Goal: Transaction & Acquisition: Purchase product/service

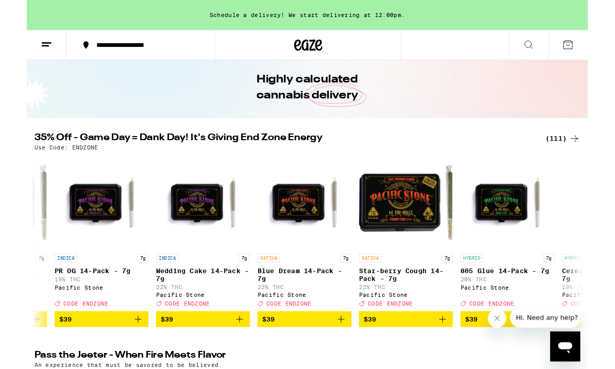
scroll to position [0, 8877]
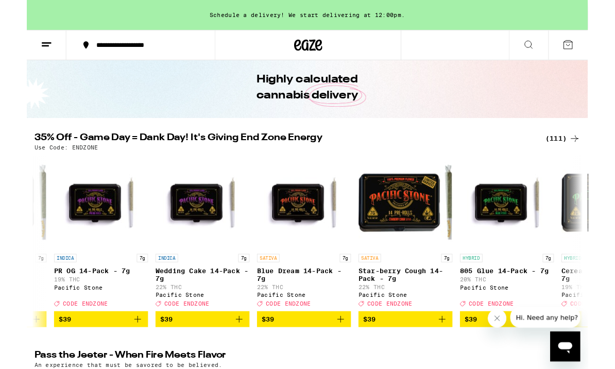
click at [340, 356] on icon "Add to bag" at bounding box center [344, 350] width 12 height 12
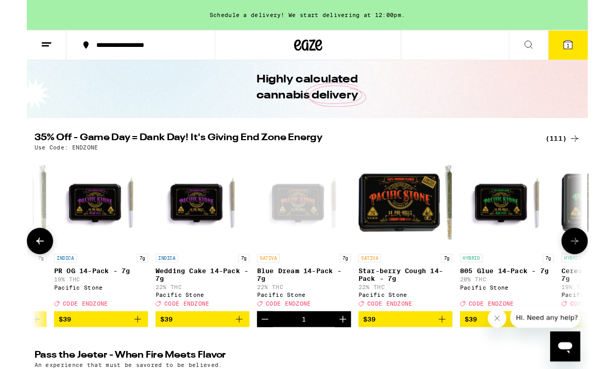
click at [455, 353] on icon "Add to bag" at bounding box center [455, 349] width 7 height 7
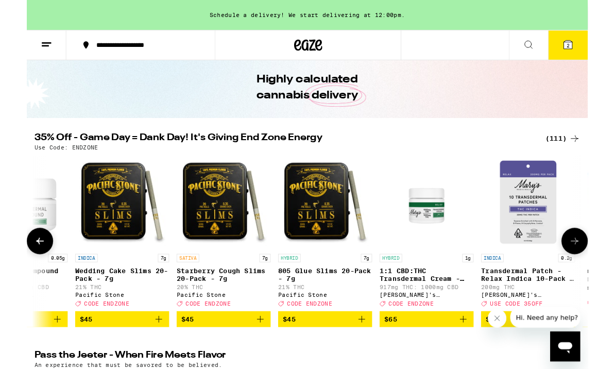
scroll to position [0, 11414]
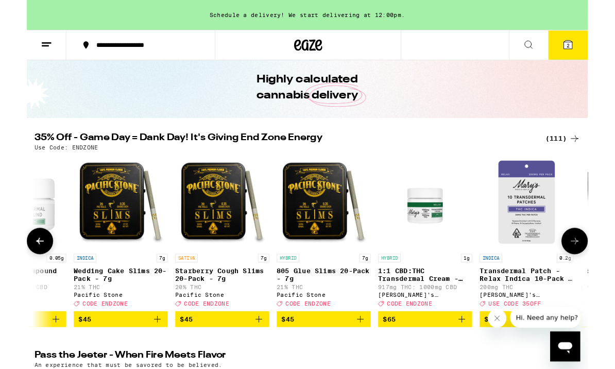
click at [258, 358] on button "$45" at bounding box center [214, 350] width 103 height 18
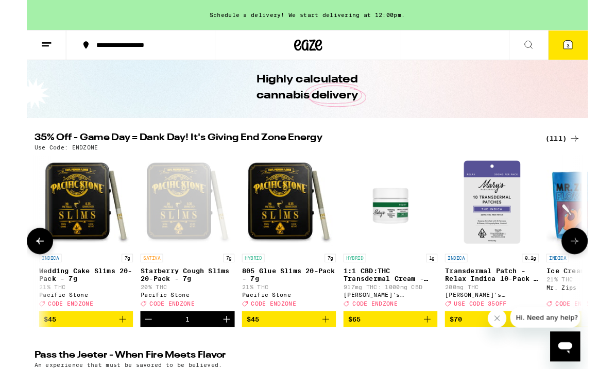
scroll to position [0, 11453]
click at [331, 356] on icon "Add to bag" at bounding box center [327, 350] width 12 height 12
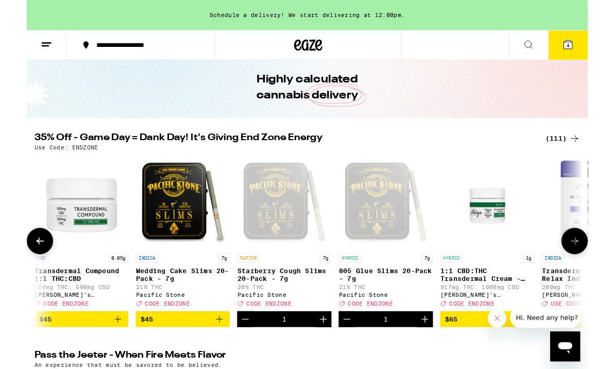
scroll to position [0, 11349]
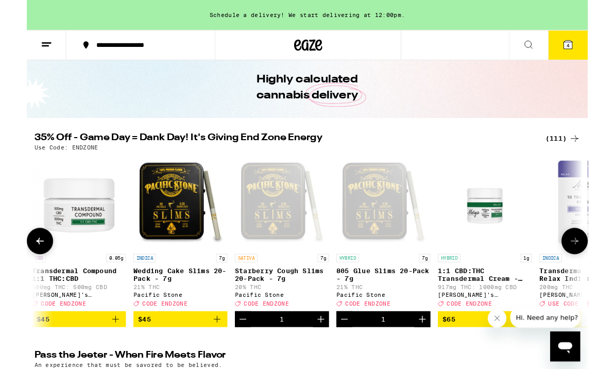
click at [239, 356] on icon "Decrement" at bounding box center [237, 350] width 12 height 12
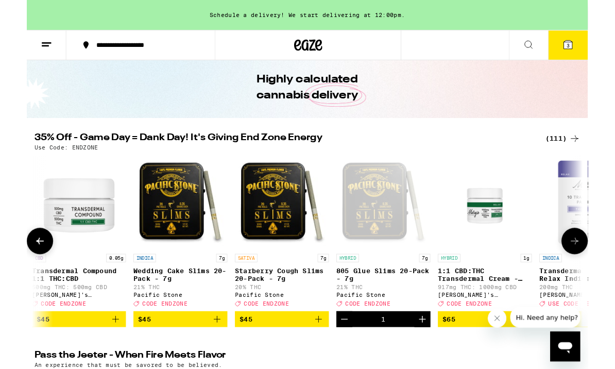
click at [215, 352] on button "$45" at bounding box center [168, 350] width 103 height 18
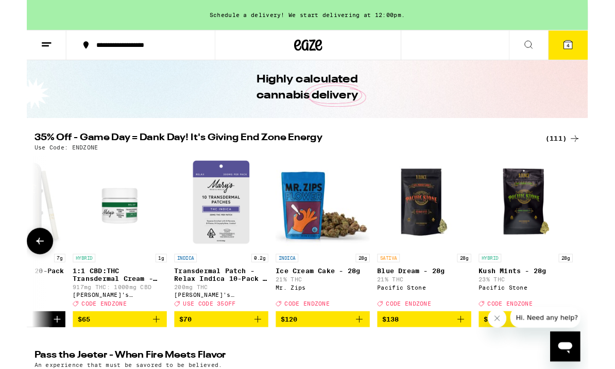
scroll to position [0, 11749]
click at [598, 51] on icon at bounding box center [593, 49] width 12 height 12
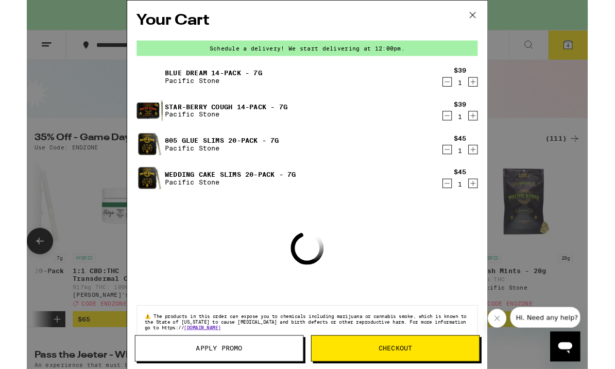
click at [552, 141] on div "Your Cart Schedule a delivery! We start delivering at 12:00pm. Blue Dream 14-Pa…" at bounding box center [307, 202] width 615 height 404
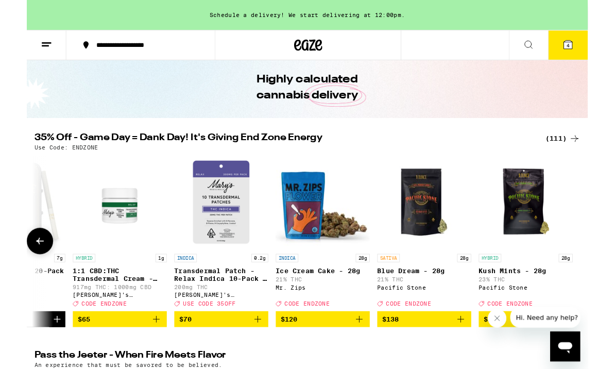
click at [594, 50] on span "4" at bounding box center [593, 50] width 3 height 6
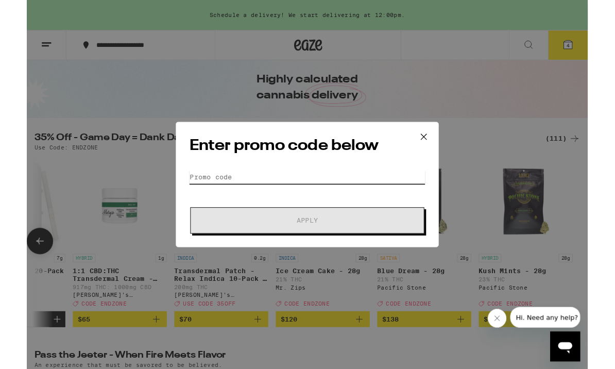
click at [296, 194] on input "Promo Code" at bounding box center [307, 193] width 259 height 15
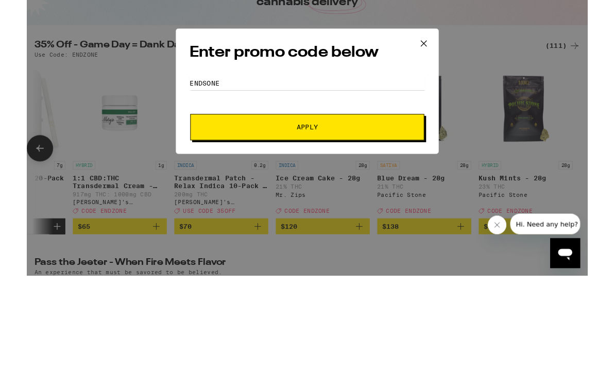
click at [350, 227] on button "Apply" at bounding box center [307, 241] width 256 height 29
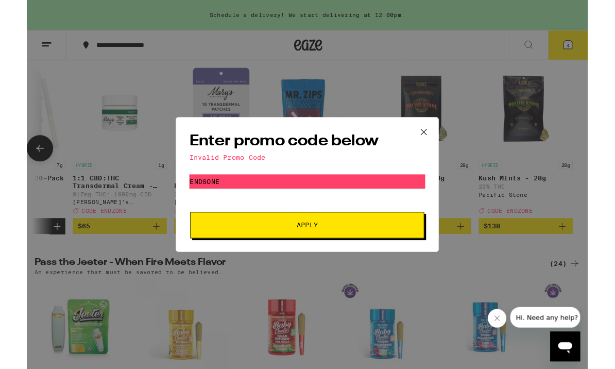
scroll to position [0, 0]
click at [296, 193] on input "Endsone" at bounding box center [307, 198] width 259 height 15
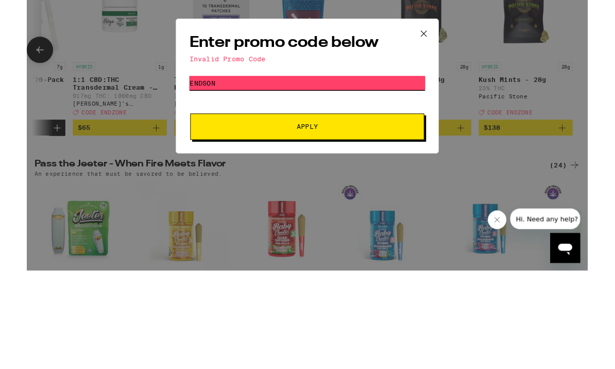
click at [252, 191] on input "Endson" at bounding box center [307, 198] width 259 height 15
type input "Endzone"
click at [350, 243] on span "Apply" at bounding box center [307, 246] width 185 height 7
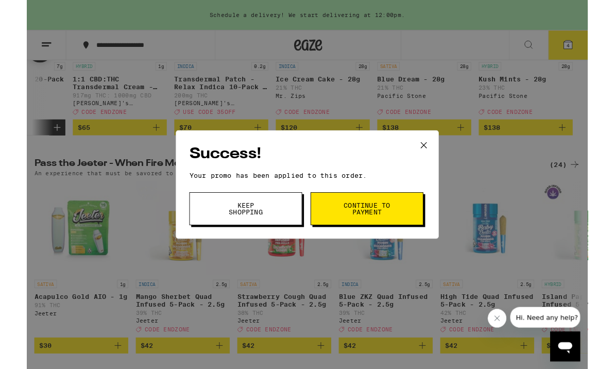
click at [263, 185] on div "Success! Your promo has been applied to this order. Promo Code Endzone Keep Sho…" at bounding box center [307, 202] width 288 height 119
click at [371, 236] on span "Continue to payment" at bounding box center [373, 228] width 53 height 14
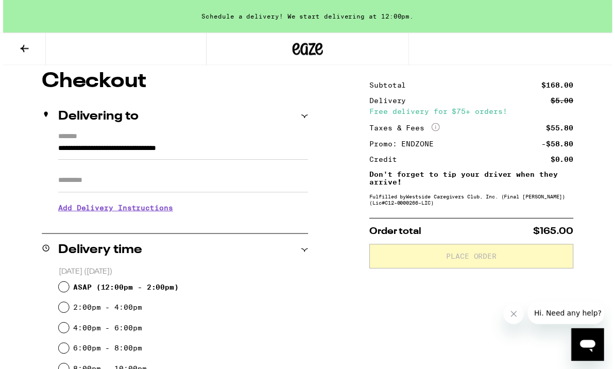
scroll to position [89, 0]
